Goal: Obtain resource: Download file/media

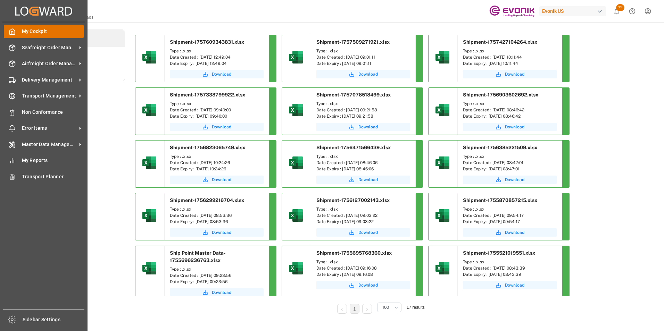
click at [36, 31] on span "My Cockpit" at bounding box center [53, 31] width 62 height 7
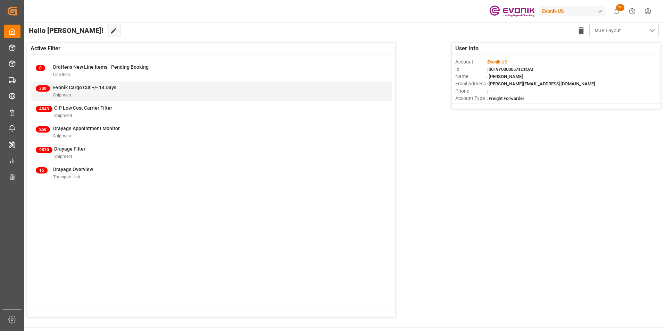
click at [74, 85] on span "Evonik Cargo Cut +/- 14 Days" at bounding box center [84, 88] width 63 height 6
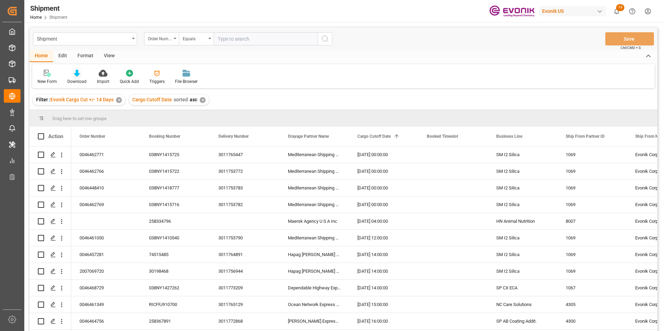
click at [75, 72] on icon at bounding box center [77, 73] width 6 height 7
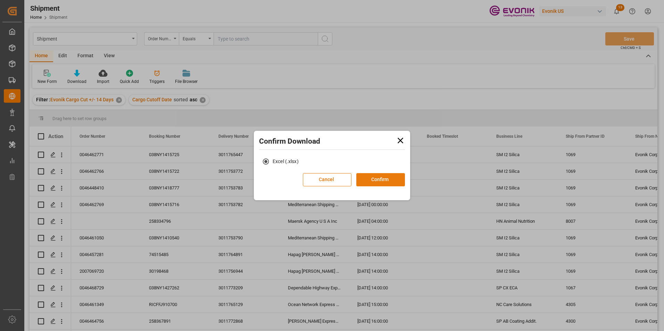
click at [380, 179] on button "Confirm" at bounding box center [380, 179] width 49 height 13
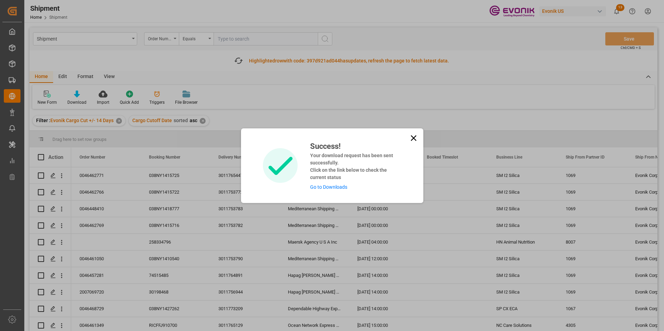
click at [337, 187] on link "Go to Downloads" at bounding box center [328, 187] width 37 height 6
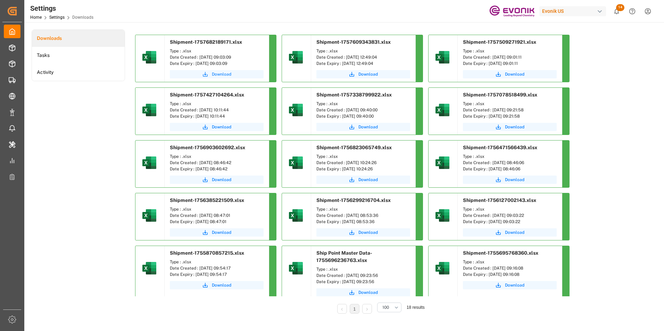
click at [221, 74] on span "Download" at bounding box center [221, 74] width 19 height 6
